Goal: Task Accomplishment & Management: Complete application form

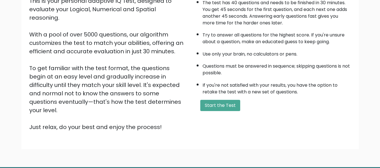
scroll to position [73, 0]
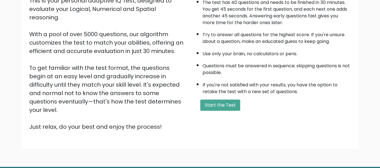
click at [213, 99] on div "A few things before you start: The test has 40 questions and needs to be finish…" at bounding box center [272, 58] width 164 height 146
click at [215, 105] on button "Start the Test" at bounding box center [220, 105] width 40 height 11
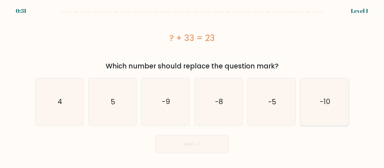
click at [312, 101] on icon "-10" at bounding box center [324, 101] width 47 height 47
click at [192, 86] on input "f. -10" at bounding box center [192, 84] width 0 height 1
radio input "true"
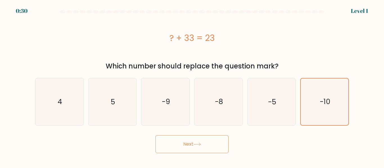
click at [198, 147] on button "Next" at bounding box center [192, 145] width 73 height 18
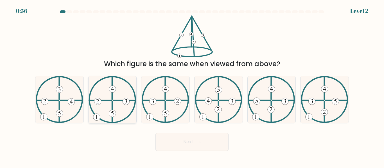
click at [126, 104] on 248 at bounding box center [126, 101] width 7 height 7
click at [192, 86] on input "b." at bounding box center [192, 84] width 0 height 1
radio input "true"
click at [212, 145] on button "Next" at bounding box center [192, 142] width 73 height 18
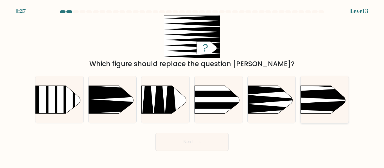
click at [324, 95] on icon at bounding box center [290, 95] width 125 height 12
click at [192, 86] on input "f." at bounding box center [192, 84] width 0 height 1
radio input "true"
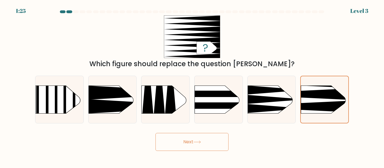
click at [192, 148] on button "Next" at bounding box center [192, 142] width 73 height 18
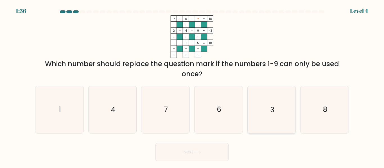
click at [270, 110] on icon "3" at bounding box center [271, 109] width 47 height 47
click at [192, 86] on input "e. 3" at bounding box center [192, 84] width 0 height 1
radio input "true"
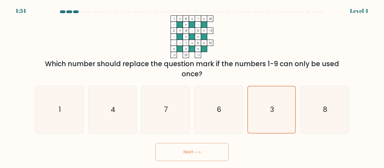
drag, startPoint x: 205, startPoint y: 143, endPoint x: 182, endPoint y: 163, distance: 30.1
click at [182, 163] on body "1:34 Level 4" at bounding box center [192, 84] width 384 height 168
click at [195, 153] on icon at bounding box center [198, 152] width 8 height 3
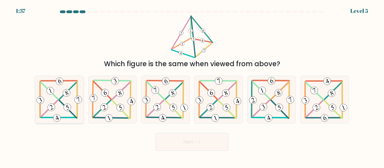
click at [62, 96] on icon at bounding box center [59, 100] width 48 height 47
click at [192, 86] on input "a." at bounding box center [192, 84] width 0 height 1
radio input "true"
click at [221, 141] on button "Next" at bounding box center [192, 142] width 73 height 18
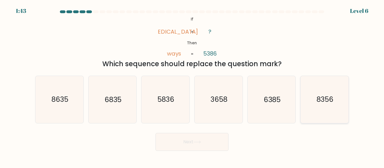
click at [310, 107] on icon "8356" at bounding box center [324, 99] width 47 height 47
click at [192, 86] on input "f. 8356" at bounding box center [192, 84] width 0 height 1
radio input "true"
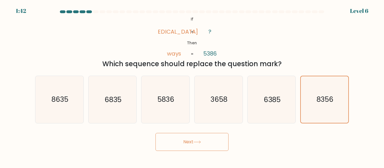
click at [222, 136] on button "Next" at bounding box center [192, 142] width 73 height 18
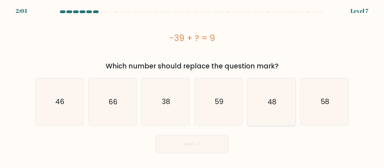
click at [269, 84] on icon "48" at bounding box center [271, 101] width 47 height 47
click at [192, 84] on input "e. 48" at bounding box center [192, 84] width 0 height 1
radio input "true"
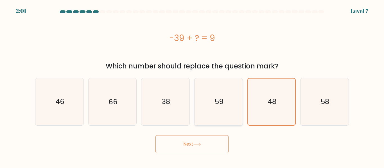
click at [238, 95] on icon "59" at bounding box center [218, 101] width 47 height 47
click at [192, 86] on input "d. 59" at bounding box center [192, 84] width 0 height 1
radio input "true"
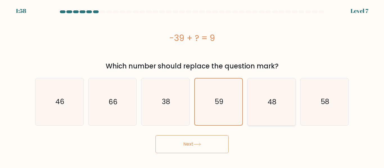
click at [273, 97] on icon "48" at bounding box center [271, 101] width 47 height 47
click at [192, 86] on input "e. 48" at bounding box center [192, 84] width 0 height 1
radio input "true"
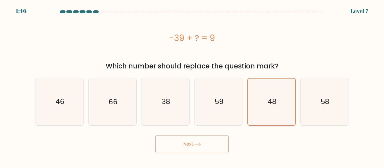
click at [273, 97] on icon "48" at bounding box center [271, 102] width 46 height 46
click at [192, 86] on input "e. 48" at bounding box center [192, 84] width 0 height 1
click at [282, 86] on icon "48" at bounding box center [271, 102] width 46 height 46
click at [192, 86] on input "e. 48" at bounding box center [192, 84] width 0 height 1
click at [202, 138] on button "Next" at bounding box center [192, 145] width 73 height 18
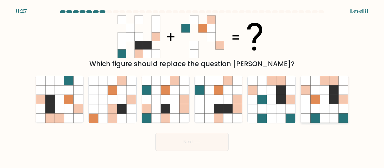
click at [337, 102] on icon at bounding box center [333, 99] width 9 height 9
click at [192, 86] on input "f." at bounding box center [192, 84] width 0 height 1
radio input "true"
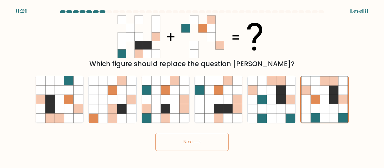
click at [221, 140] on button "Next" at bounding box center [192, 142] width 73 height 18
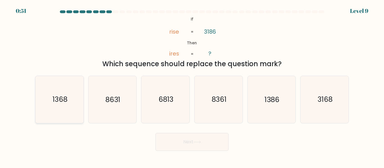
click at [55, 98] on text "1368" at bounding box center [59, 100] width 15 height 10
click at [192, 86] on input "a. 1368" at bounding box center [192, 84] width 0 height 1
radio input "true"
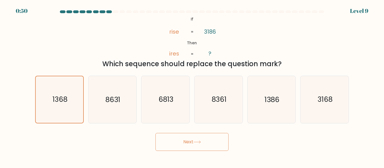
click at [185, 134] on button "Next" at bounding box center [192, 142] width 73 height 18
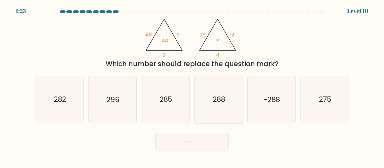
click at [219, 94] on icon "288" at bounding box center [218, 99] width 47 height 47
click at [192, 86] on input "d. 288" at bounding box center [192, 84] width 0 height 1
radio input "true"
click at [183, 145] on button "Next" at bounding box center [192, 142] width 73 height 18
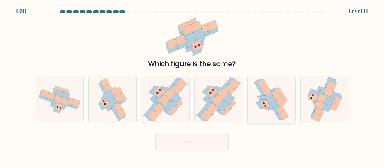
click at [273, 100] on icon at bounding box center [271, 99] width 10 height 10
click at [192, 86] on input "e." at bounding box center [192, 84] width 0 height 1
radio input "true"
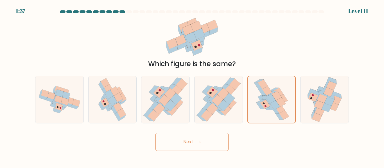
click at [194, 139] on button "Next" at bounding box center [192, 142] width 73 height 18
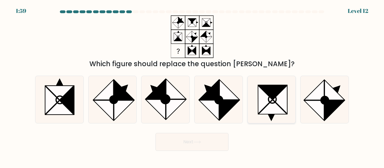
click at [268, 105] on icon at bounding box center [273, 107] width 28 height 14
click at [192, 86] on input "e." at bounding box center [192, 84] width 0 height 1
radio input "true"
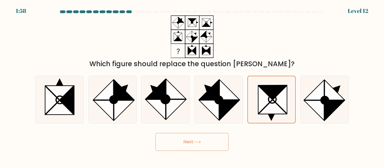
click at [178, 149] on button "Next" at bounding box center [192, 142] width 73 height 18
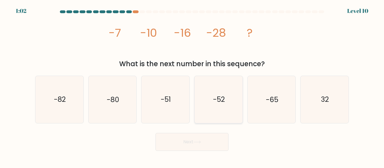
click at [211, 102] on icon "-52" at bounding box center [218, 99] width 47 height 47
click at [192, 86] on input "d. -52" at bounding box center [192, 84] width 0 height 1
radio input "true"
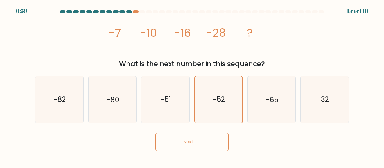
click at [211, 137] on button "Next" at bounding box center [192, 142] width 73 height 18
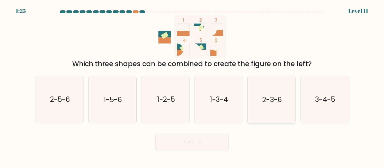
click at [258, 114] on icon "2-3-6" at bounding box center [271, 99] width 47 height 47
click at [192, 86] on input "e. 2-3-6" at bounding box center [192, 84] width 0 height 1
radio input "true"
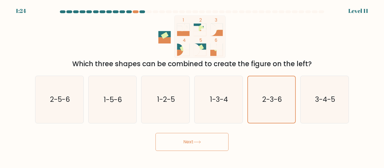
click at [199, 143] on icon at bounding box center [198, 142] width 8 height 3
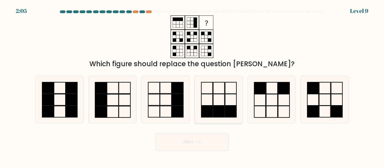
click at [223, 111] on rect at bounding box center [218, 112] width 11 height 12
click at [192, 86] on input "d." at bounding box center [192, 84] width 0 height 1
radio input "true"
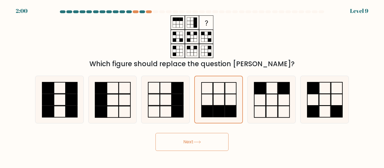
click at [183, 142] on button "Next" at bounding box center [192, 142] width 73 height 18
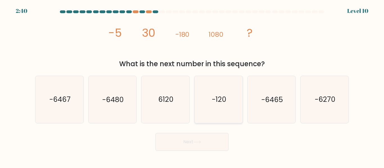
click at [216, 112] on icon "-120" at bounding box center [218, 99] width 47 height 47
click at [192, 86] on input "d. -120" at bounding box center [192, 84] width 0 height 1
radio input "true"
click at [156, 109] on icon "6120" at bounding box center [165, 99] width 47 height 47
click at [192, 86] on input "c. 6120" at bounding box center [192, 84] width 0 height 1
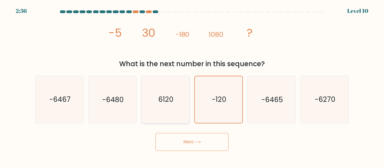
radio input "true"
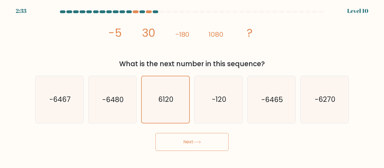
click at [198, 141] on icon at bounding box center [198, 142] width 8 height 3
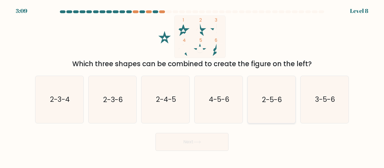
click at [286, 101] on icon "2-5-6" at bounding box center [271, 99] width 47 height 47
click at [192, 86] on input "e. 2-5-6" at bounding box center [192, 84] width 0 height 1
radio input "true"
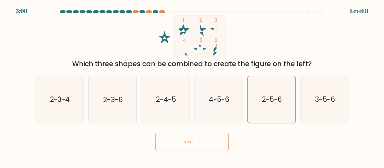
click at [198, 138] on button "Next" at bounding box center [192, 142] width 73 height 18
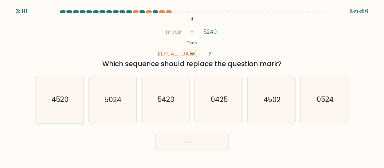
click at [66, 86] on icon "4520" at bounding box center [59, 99] width 47 height 47
click at [192, 86] on input "a. 4520" at bounding box center [192, 84] width 0 height 1
radio input "true"
click at [176, 139] on button "Next" at bounding box center [192, 142] width 73 height 18
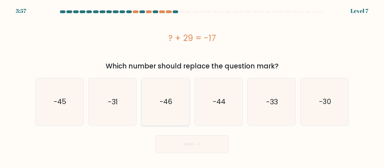
click at [173, 84] on icon "-46" at bounding box center [165, 101] width 47 height 47
click at [192, 84] on input "c. -46" at bounding box center [192, 84] width 0 height 1
radio input "true"
click at [189, 136] on button "Next" at bounding box center [192, 145] width 73 height 18
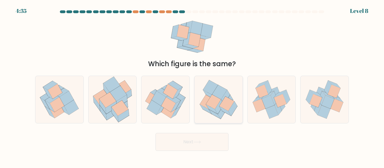
click at [223, 107] on icon at bounding box center [226, 104] width 15 height 15
click at [192, 86] on input "d." at bounding box center [192, 84] width 0 height 1
radio input "true"
click at [205, 138] on button "Next" at bounding box center [192, 142] width 73 height 18
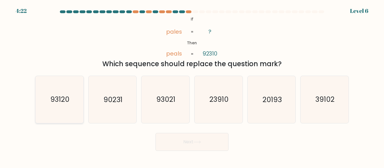
click at [51, 91] on icon "93120" at bounding box center [59, 99] width 47 height 47
click at [192, 86] on input "a. 93120" at bounding box center [192, 84] width 0 height 1
radio input "true"
click at [180, 141] on button "Next" at bounding box center [192, 142] width 73 height 18
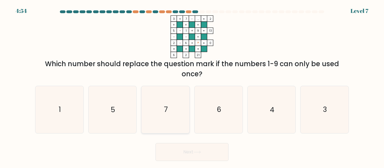
click at [162, 105] on icon "7" at bounding box center [165, 109] width 47 height 47
click at [192, 86] on input "c. 7" at bounding box center [192, 84] width 0 height 1
radio input "true"
click at [188, 149] on button "Next" at bounding box center [192, 152] width 73 height 18
